Goal: Task Accomplishment & Management: Use online tool/utility

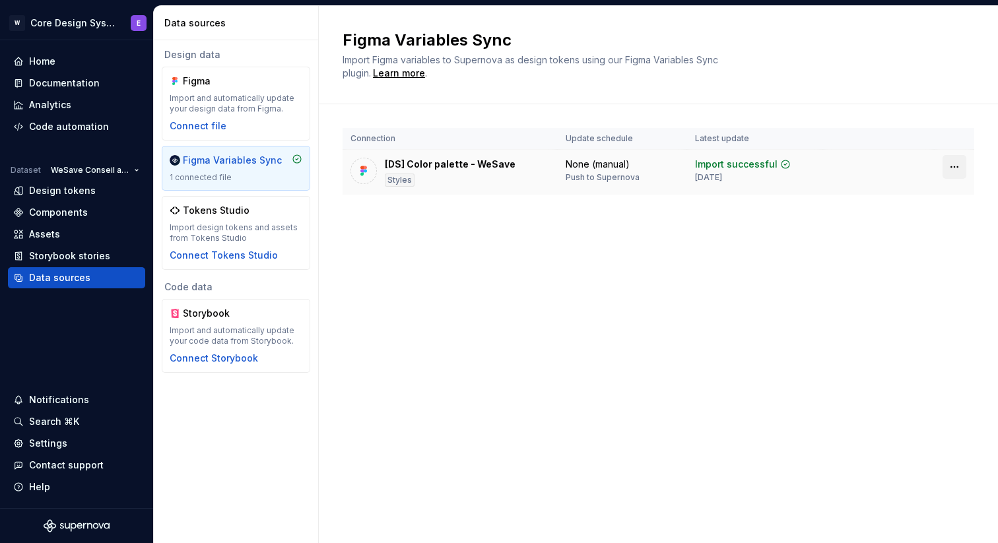
click at [952, 164] on html "W Core Design System E Home Documentation Analytics Code automation Dataset WeS…" at bounding box center [499, 271] width 998 height 543
click at [765, 280] on html "W Core Design System E Home Documentation Analytics Code automation Dataset WeS…" at bounding box center [499, 271] width 998 height 543
click at [478, 180] on div "[DS] Color palette - WeSave Styles" at bounding box center [450, 172] width 131 height 29
click at [396, 177] on div "Styles" at bounding box center [400, 180] width 30 height 13
click at [85, 193] on div "Design tokens" at bounding box center [62, 190] width 67 height 13
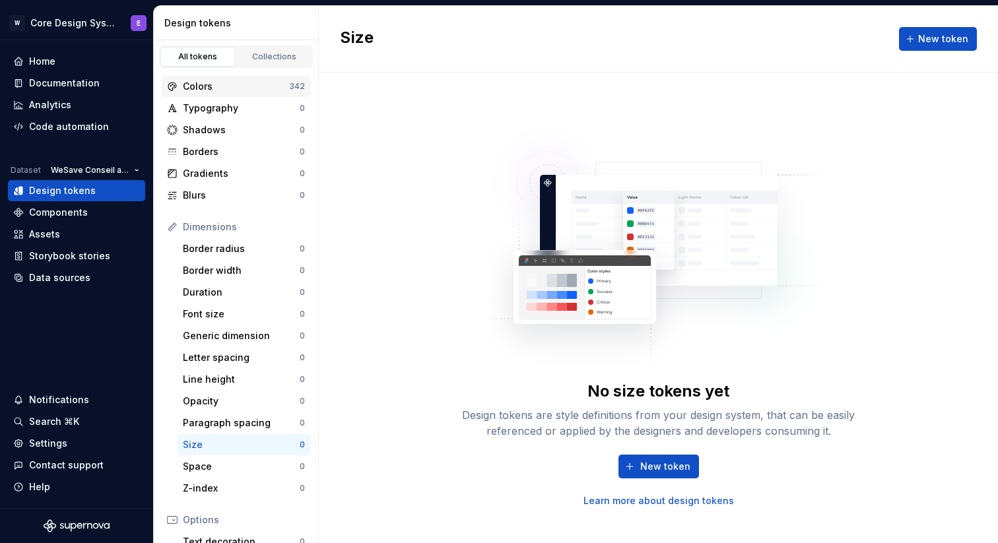
click at [243, 83] on div "Colors" at bounding box center [236, 86] width 106 height 13
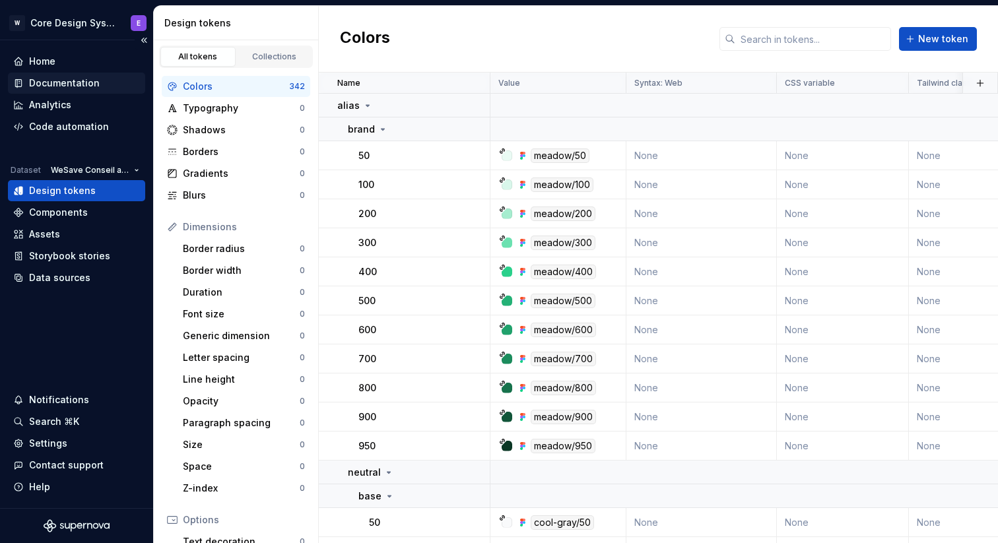
click at [75, 84] on div "Documentation" at bounding box center [64, 83] width 71 height 13
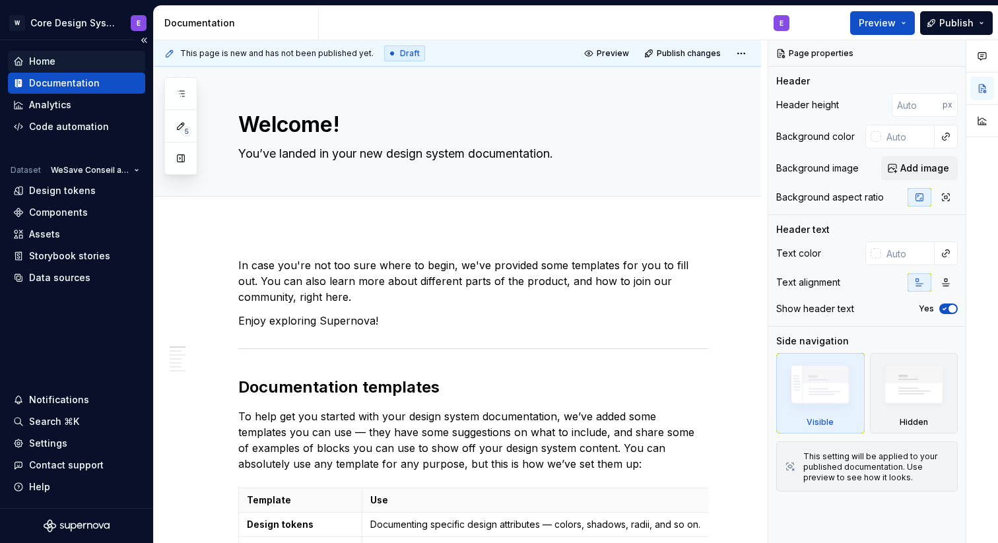
click at [69, 65] on div "Home" at bounding box center [76, 61] width 127 height 13
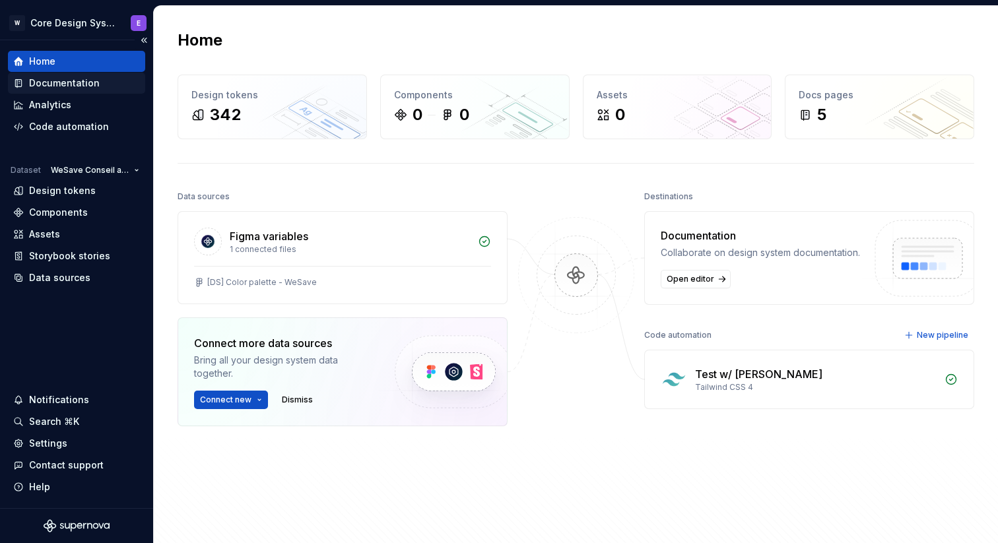
click at [84, 86] on div "Documentation" at bounding box center [64, 83] width 71 height 13
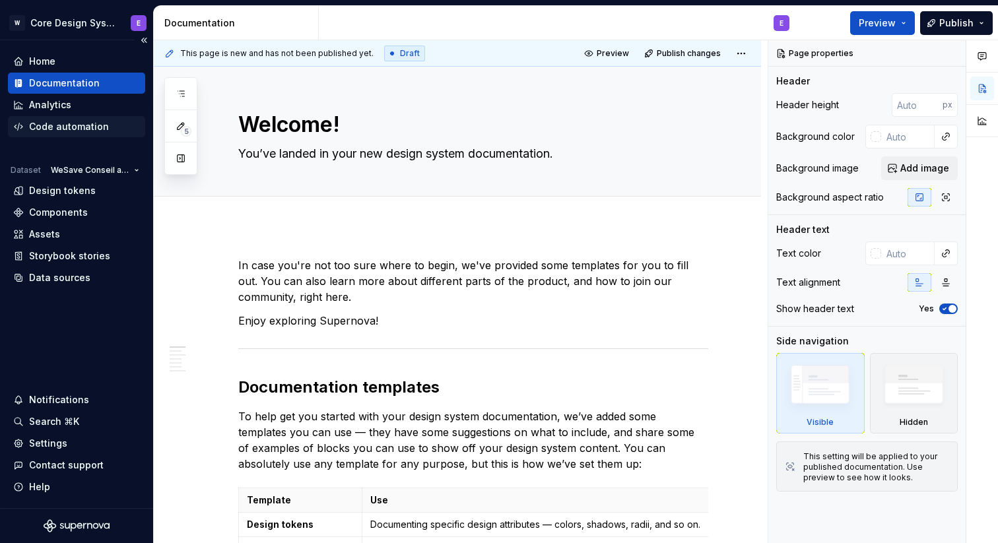
click at [76, 133] on div "Code automation" at bounding box center [76, 126] width 137 height 21
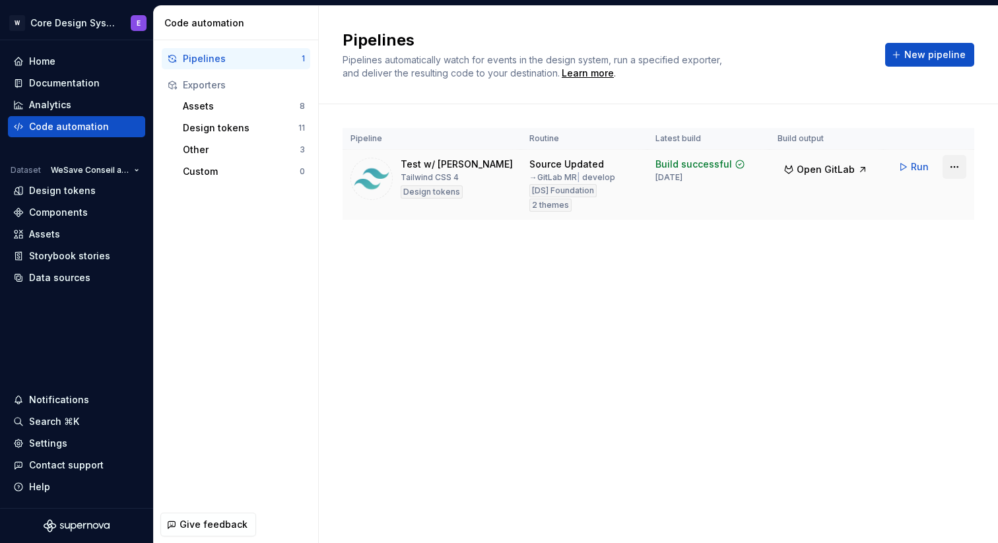
click at [955, 167] on html "W Core Design System E Home Documentation Analytics Code automation Dataset WeS…" at bounding box center [499, 271] width 998 height 543
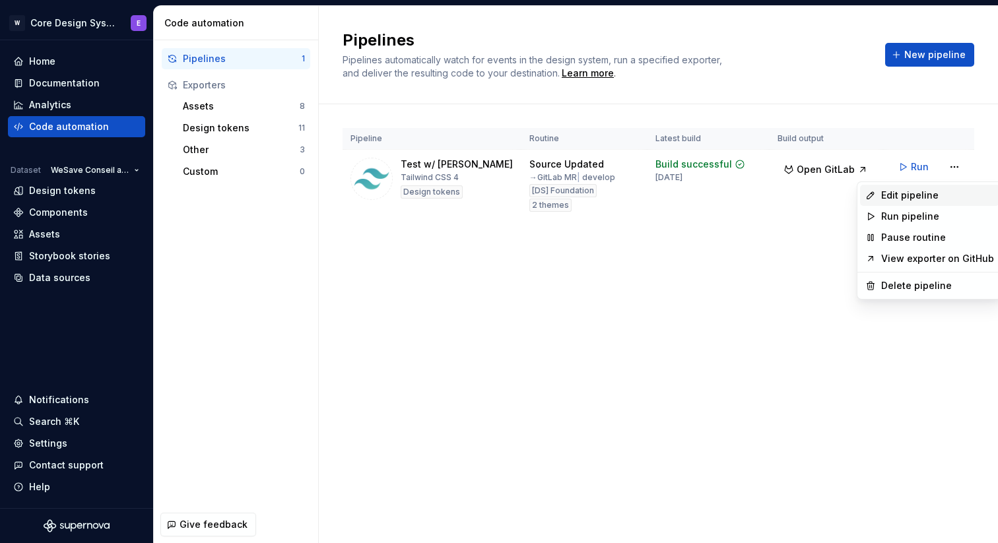
click at [918, 195] on div "Edit pipeline" at bounding box center [937, 195] width 113 height 13
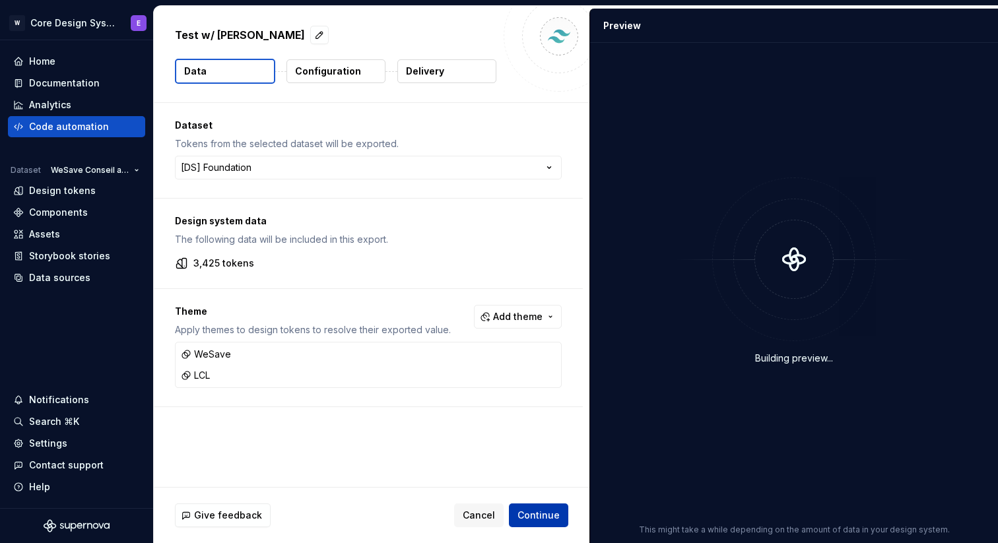
click at [533, 520] on span "Continue" at bounding box center [538, 515] width 42 height 13
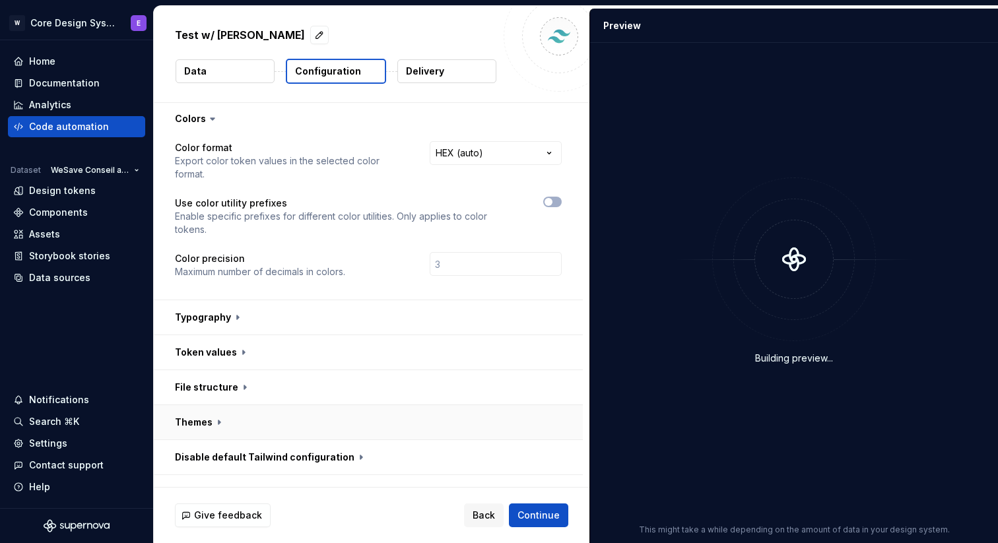
scroll to position [1, 0]
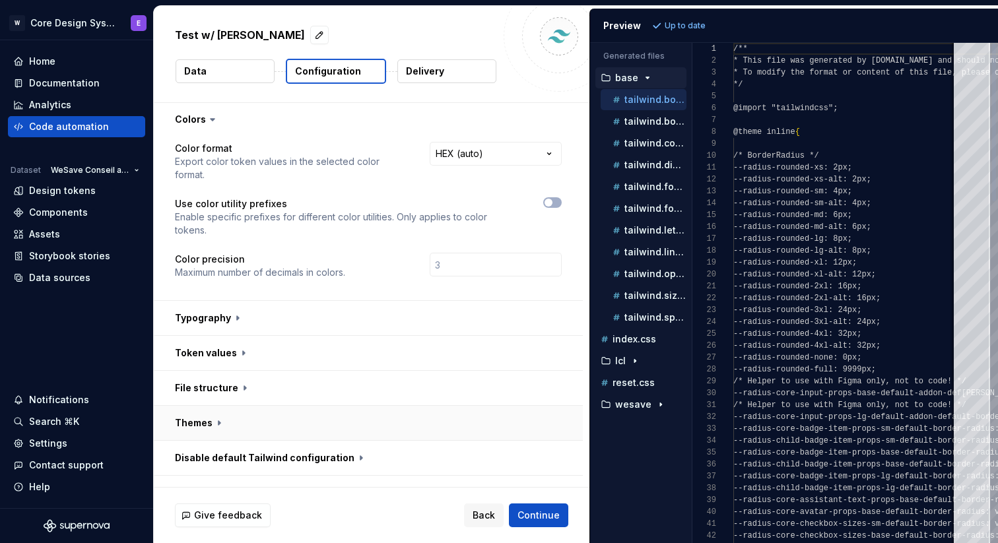
click at [218, 406] on button "button" at bounding box center [368, 423] width 429 height 34
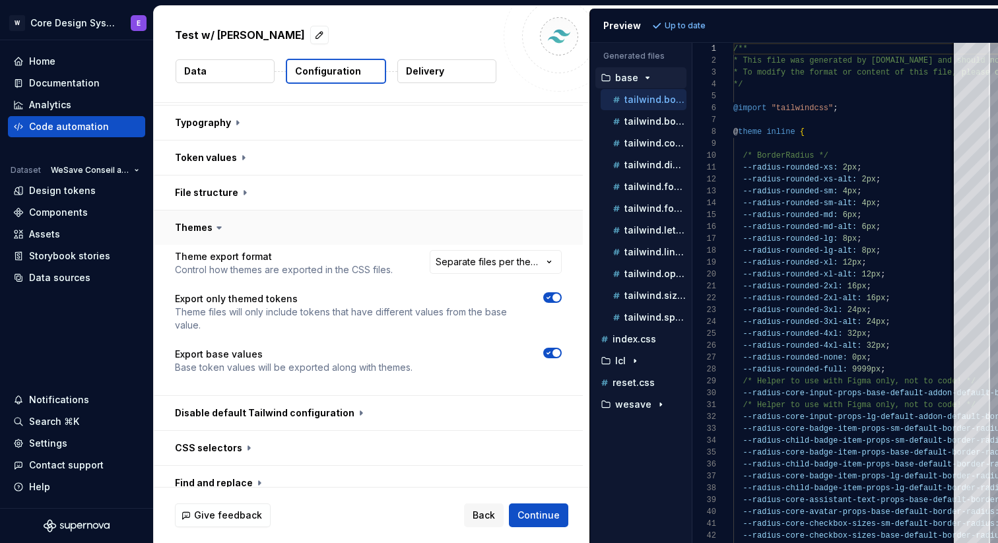
scroll to position [253, 0]
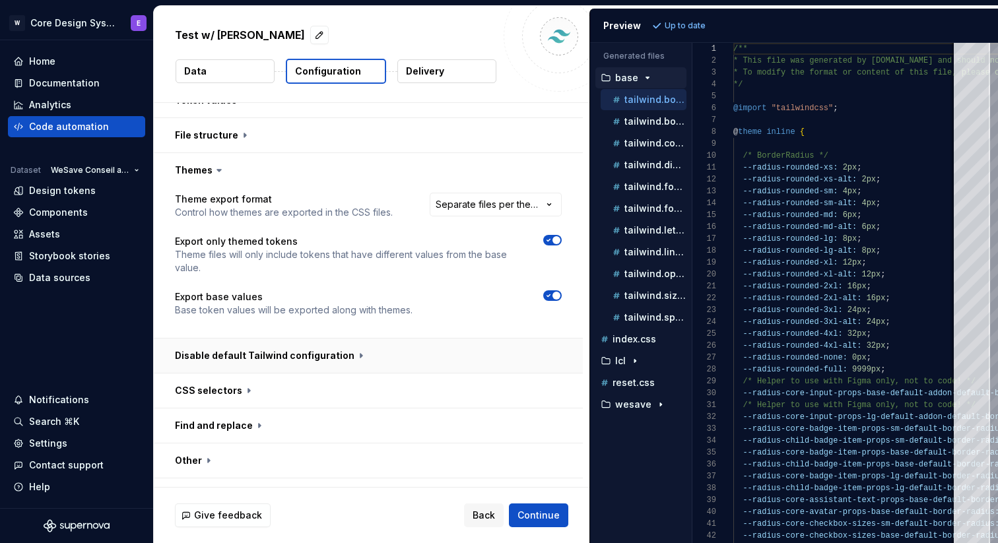
click at [401, 339] on button "button" at bounding box center [368, 356] width 429 height 34
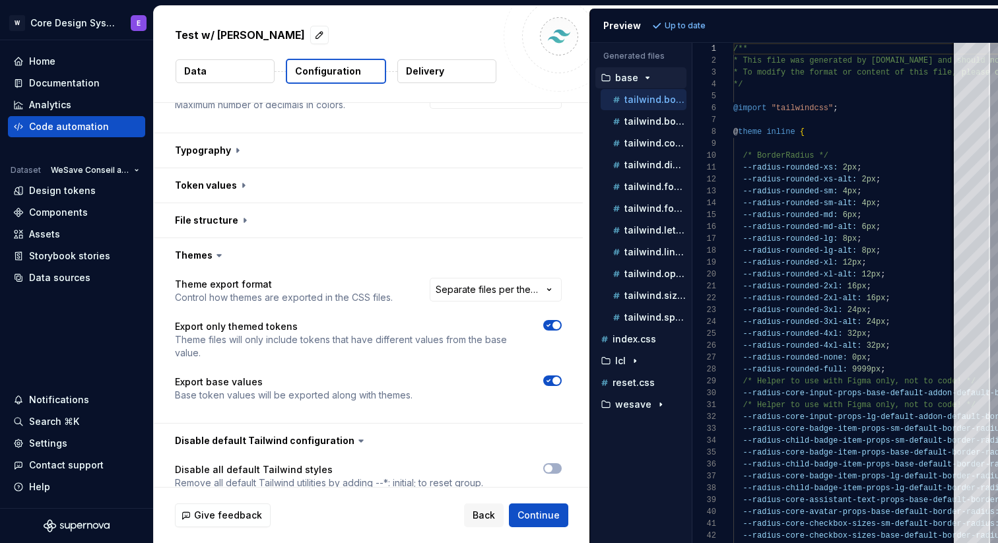
scroll to position [148, 0]
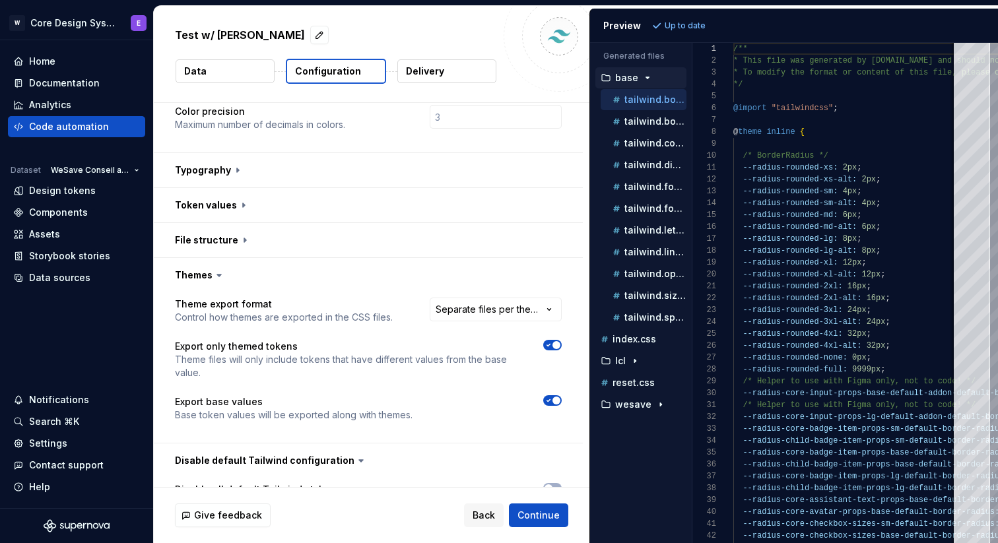
click at [550, 344] on icon "button" at bounding box center [548, 345] width 3 height 2
click at [552, 341] on span "button" at bounding box center [548, 345] width 8 height 8
click at [535, 285] on html "**********" at bounding box center [499, 271] width 998 height 543
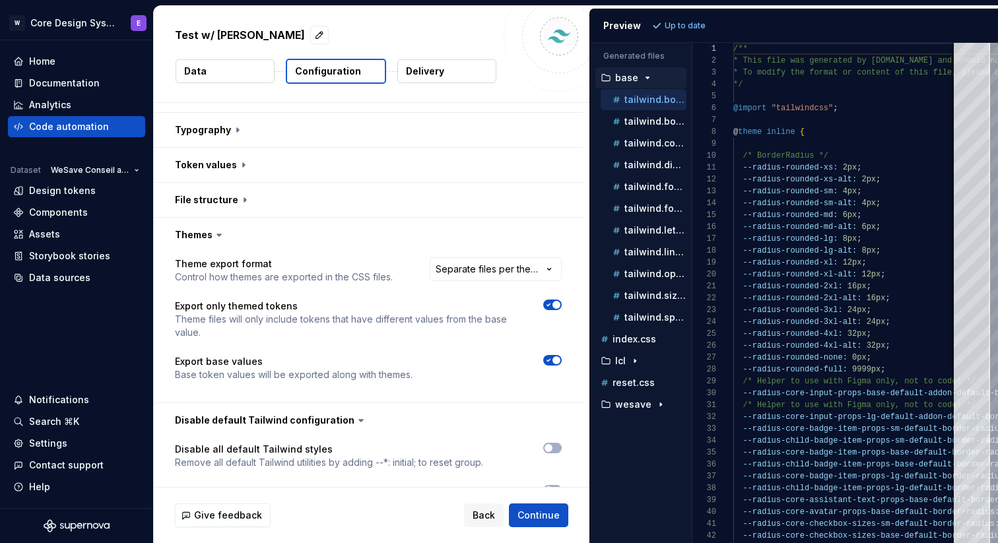
scroll to position [191, 0]
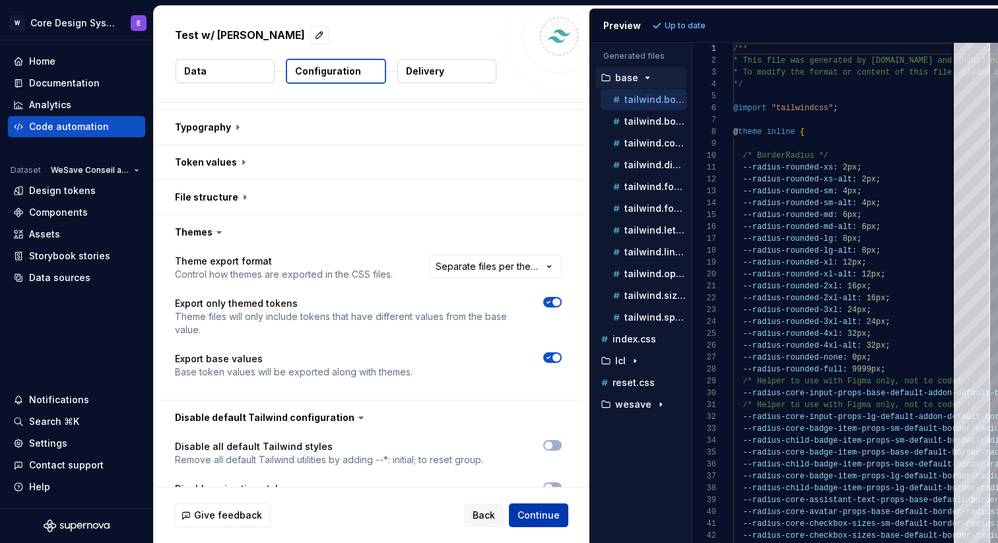
click at [547, 509] on span "Continue" at bounding box center [538, 515] width 42 height 13
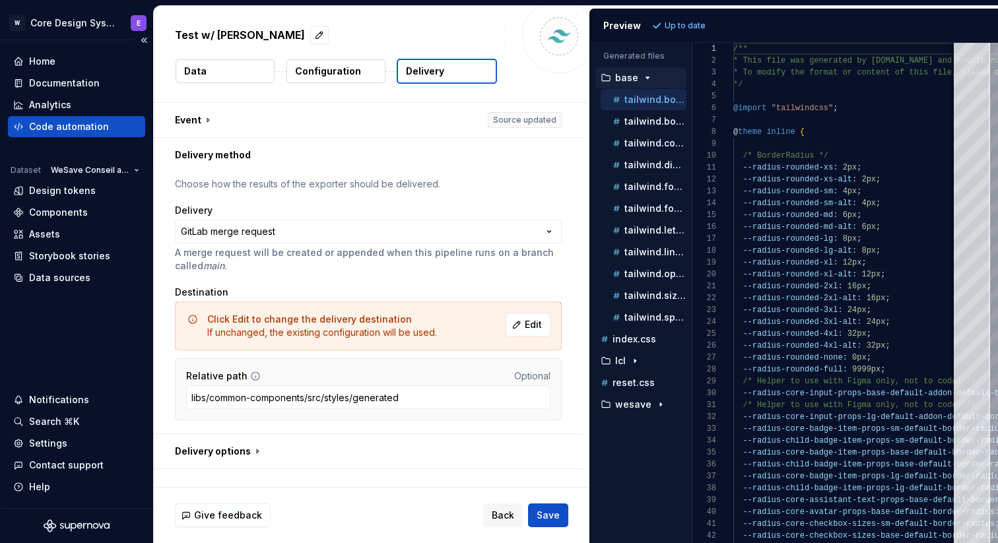
click at [89, 129] on div "Code automation" at bounding box center [69, 126] width 80 height 13
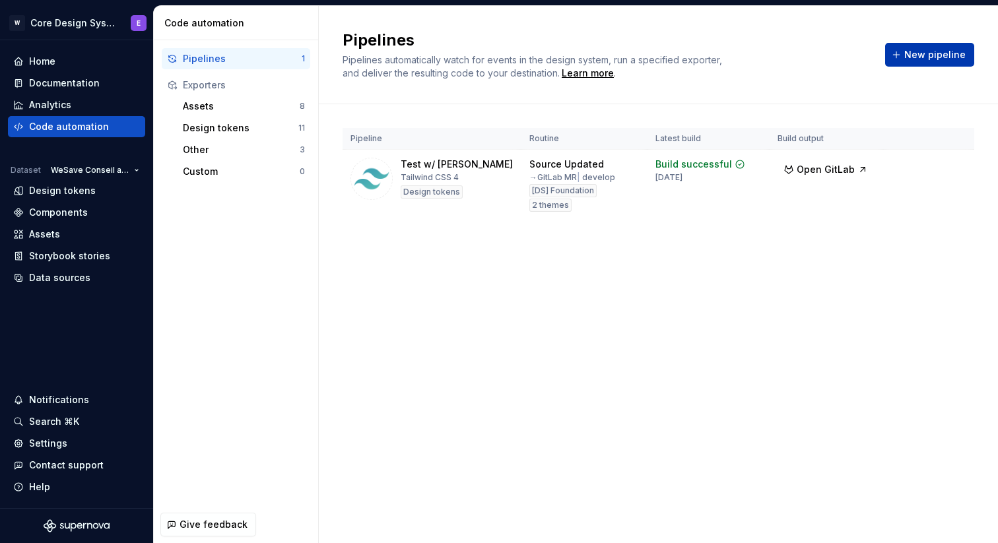
click at [931, 57] on span "New pipeline" at bounding box center [934, 54] width 61 height 13
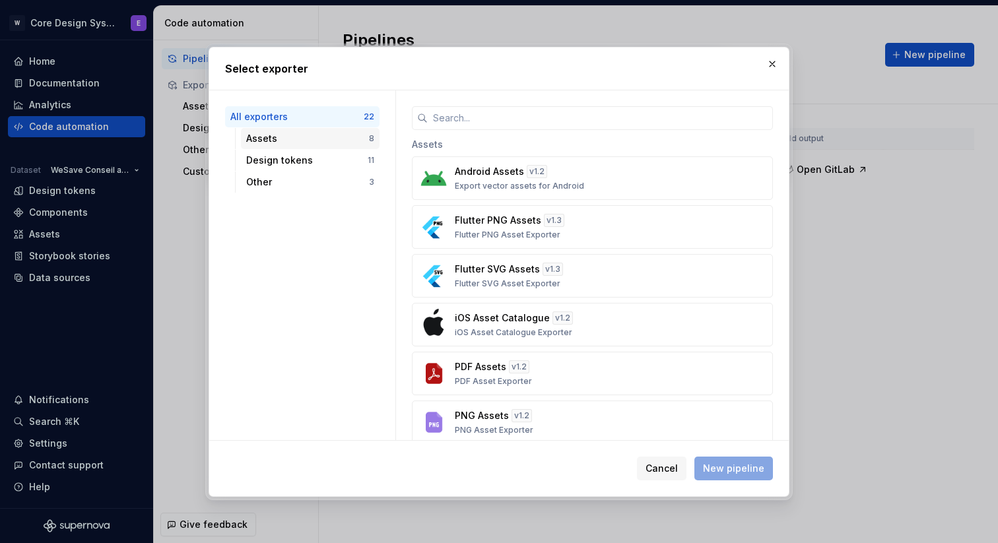
click at [323, 140] on div "Assets" at bounding box center [307, 138] width 123 height 13
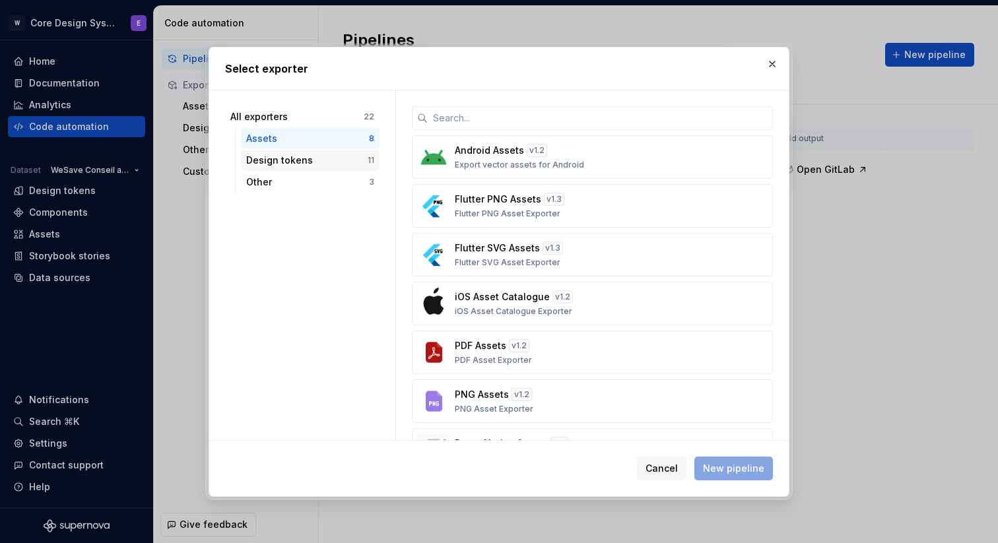
click at [322, 160] on div "Design tokens" at bounding box center [306, 160] width 121 height 13
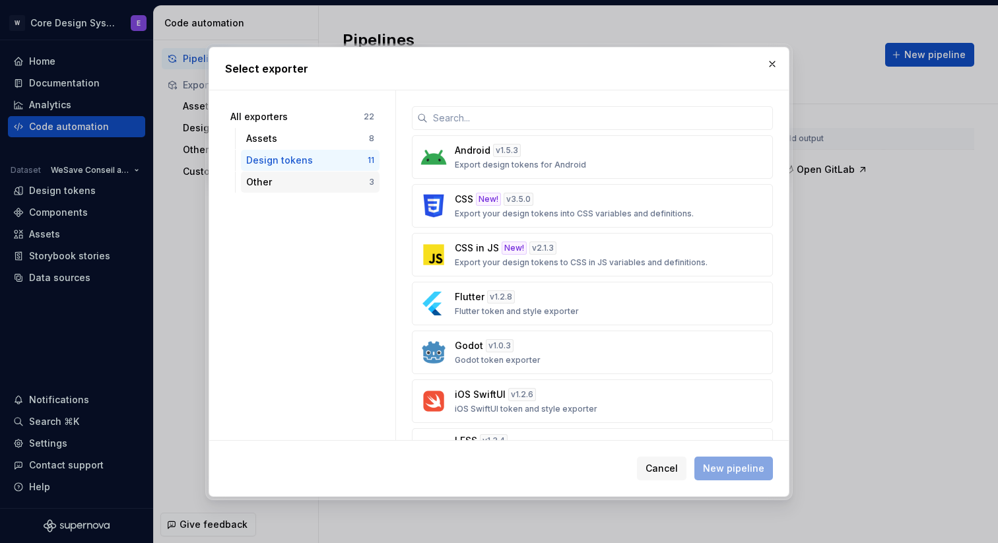
click at [323, 187] on div "Other" at bounding box center [307, 182] width 123 height 13
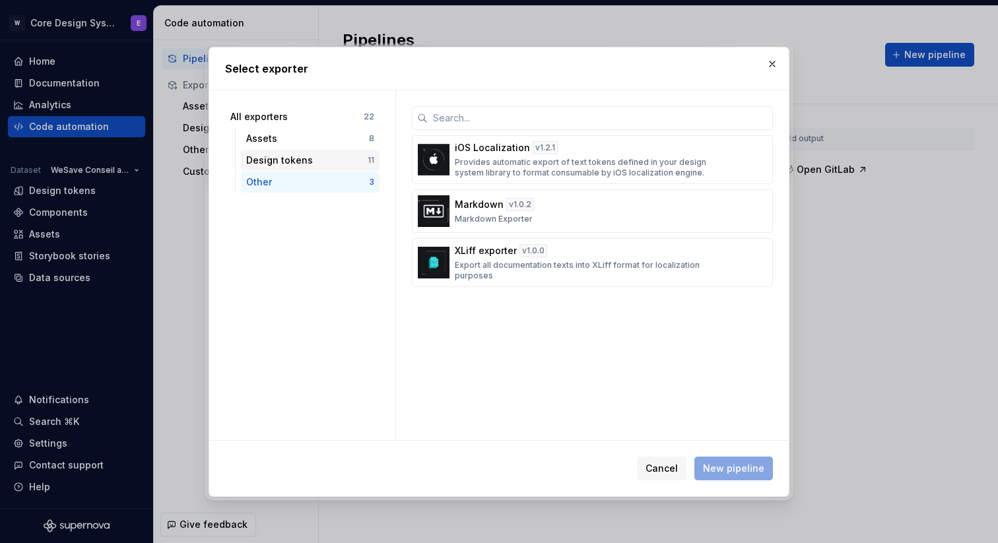
click at [323, 168] on div "Design tokens 11" at bounding box center [310, 160] width 139 height 21
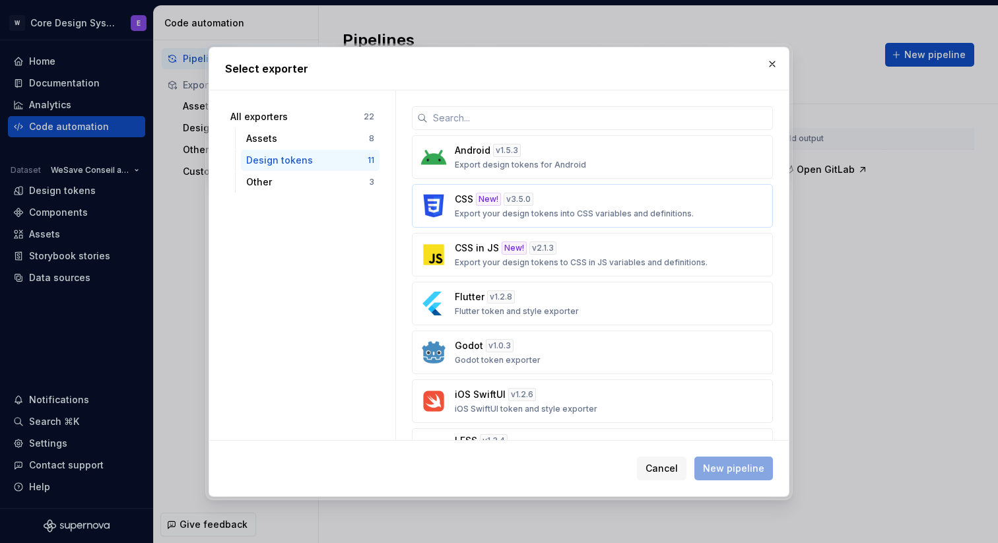
click at [594, 202] on div "CSS New! v 3.5.0 Export your design tokens into CSS variables and definitions." at bounding box center [588, 206] width 267 height 26
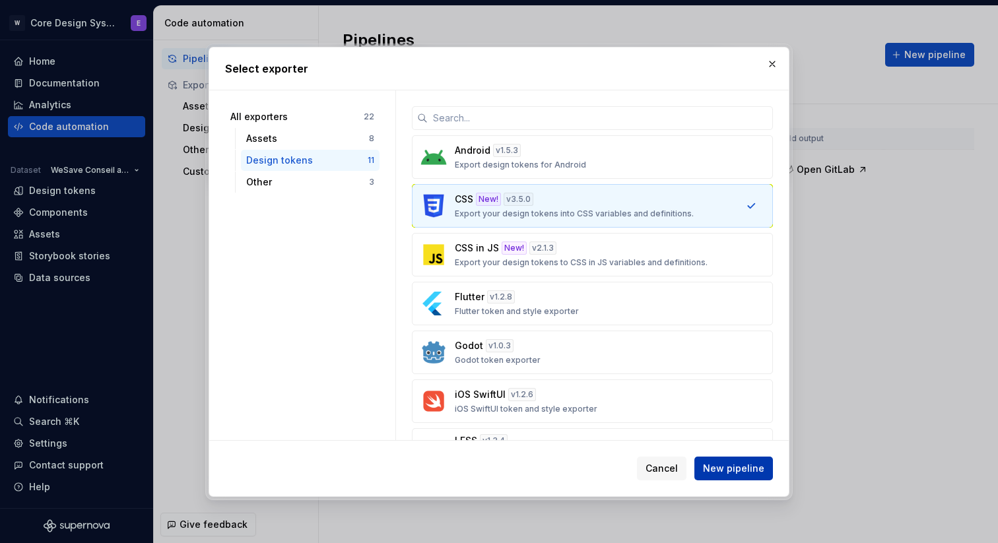
click at [727, 465] on span "New pipeline" at bounding box center [733, 468] width 61 height 13
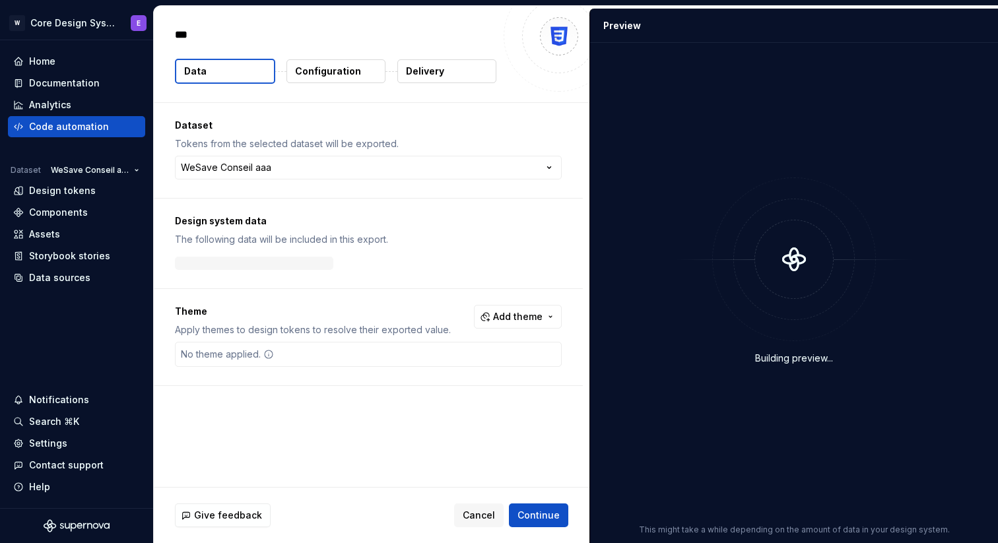
type textarea "*"
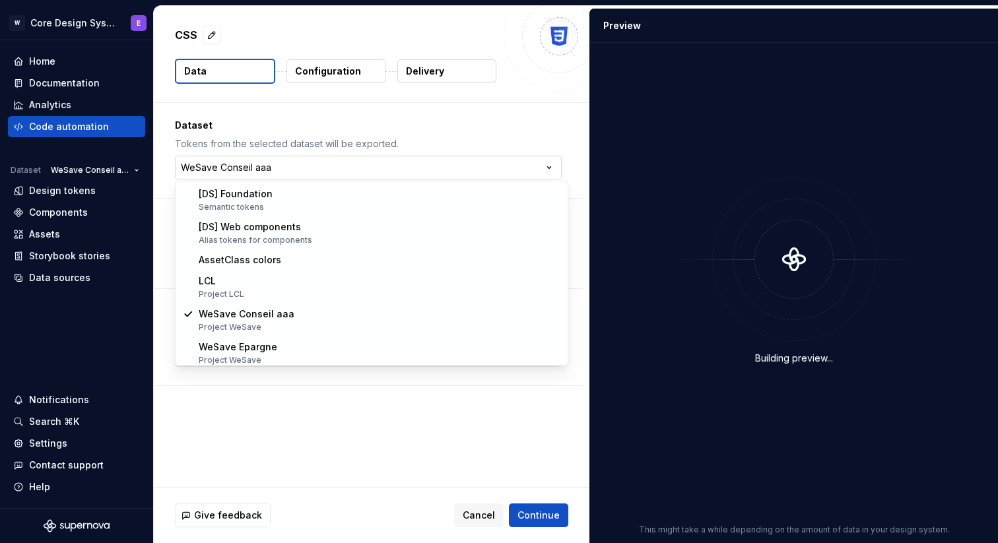
click at [418, 164] on html "**********" at bounding box center [499, 271] width 998 height 543
select select "**********"
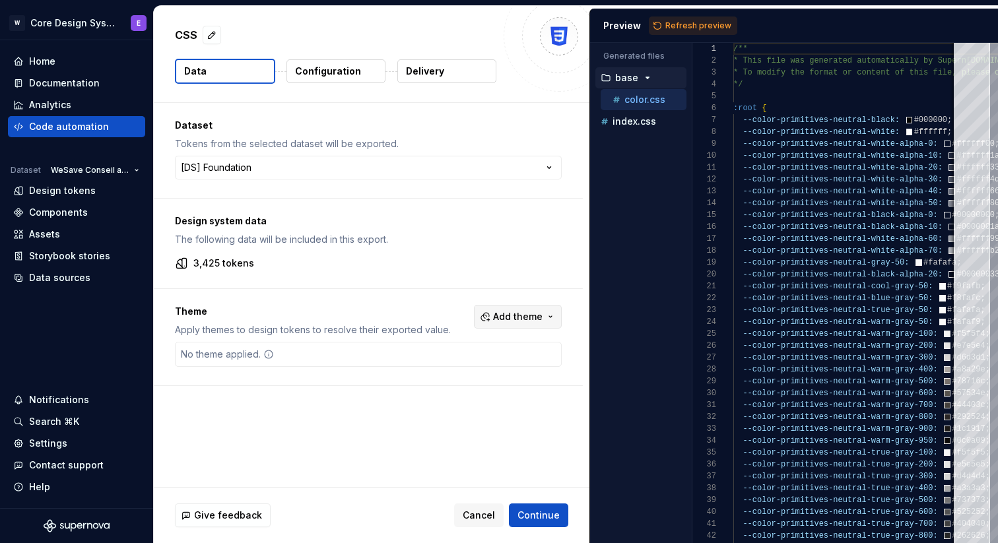
click at [516, 313] on span "Add theme" at bounding box center [517, 316] width 49 height 13
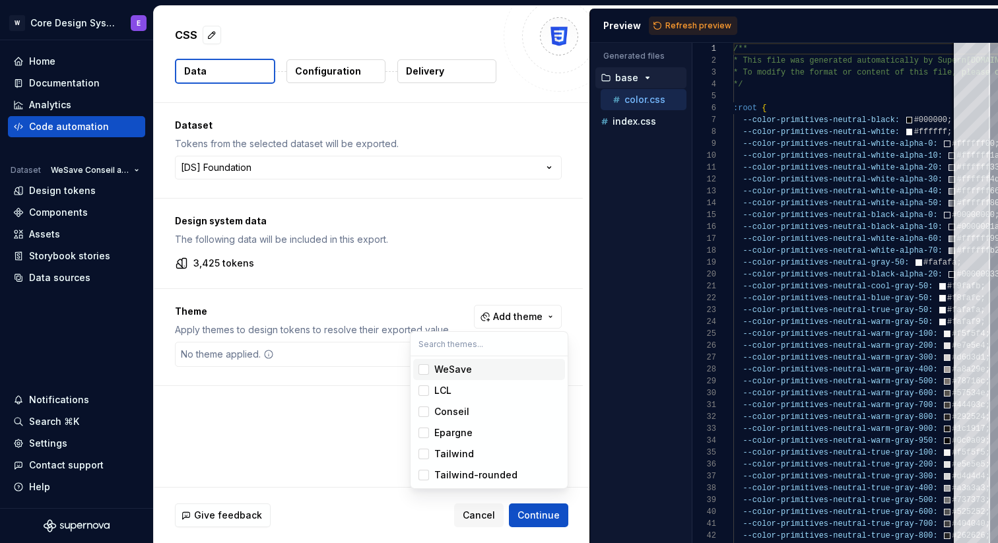
click at [422, 371] on div "Suggestions" at bounding box center [423, 369] width 11 height 11
click at [425, 391] on div "Suggestions" at bounding box center [423, 390] width 11 height 11
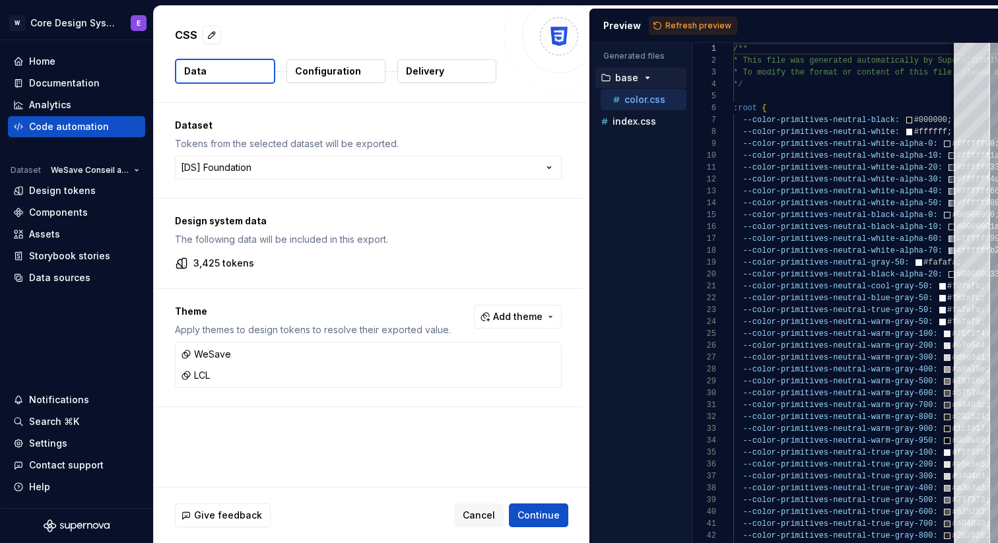
click at [368, 447] on html "**********" at bounding box center [499, 271] width 998 height 543
click at [542, 511] on span "Continue" at bounding box center [538, 515] width 42 height 13
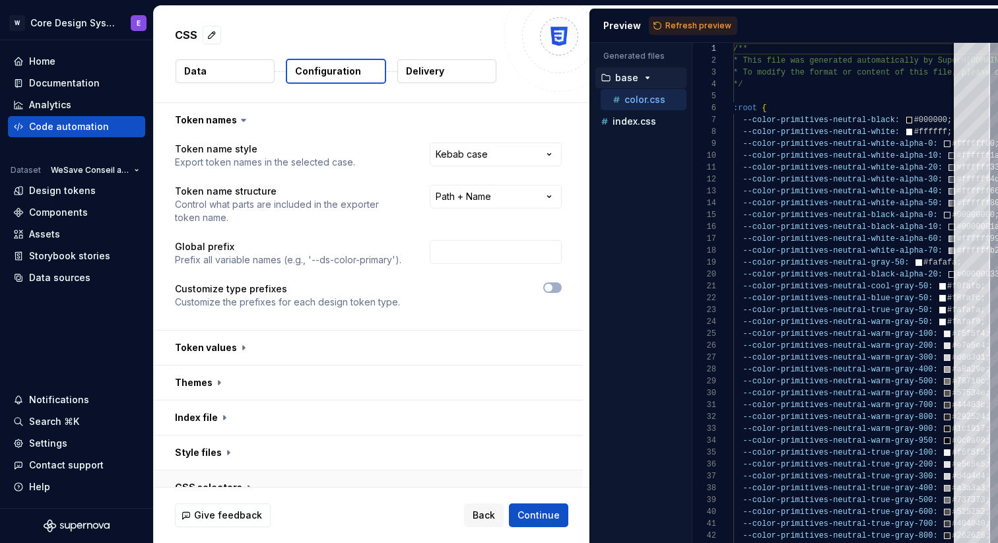
scroll to position [88, 0]
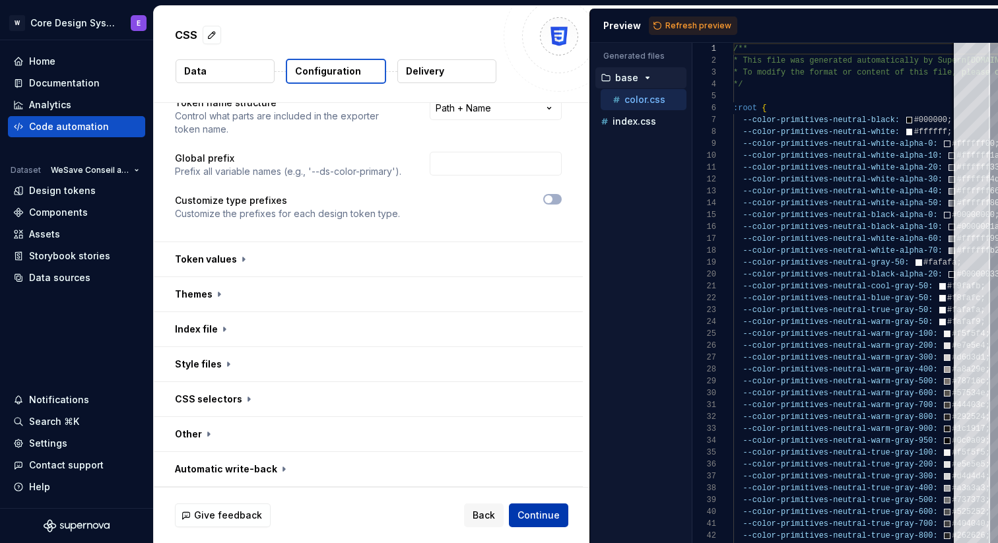
click at [538, 509] on span "Continue" at bounding box center [538, 515] width 42 height 13
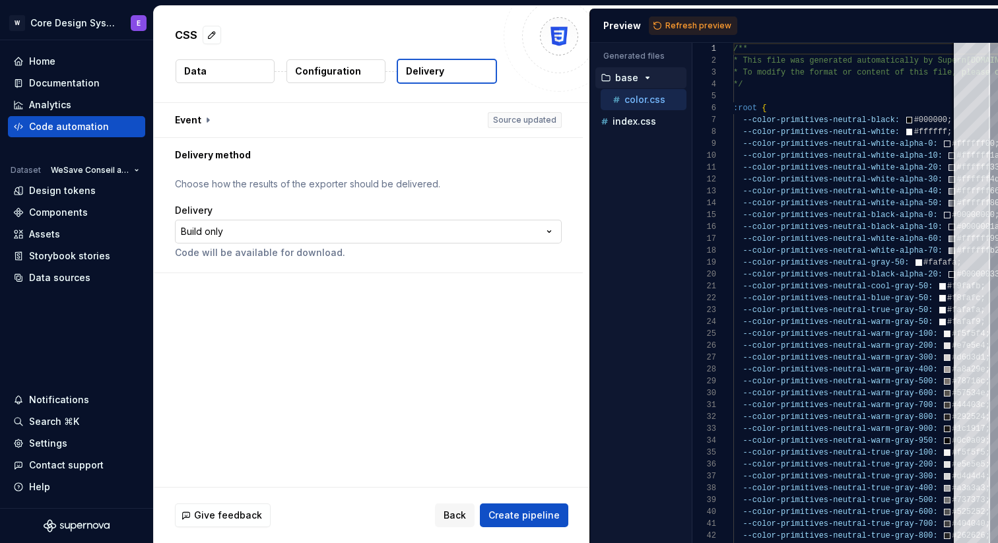
click at [440, 231] on html "**********" at bounding box center [499, 271] width 998 height 543
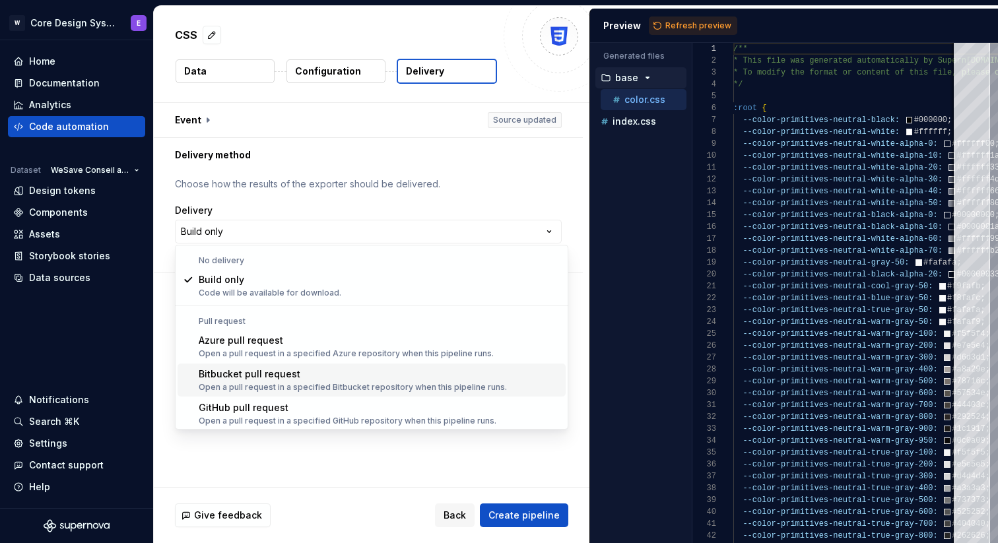
scroll to position [37, 0]
